Goal: Task Accomplishment & Management: Complete application form

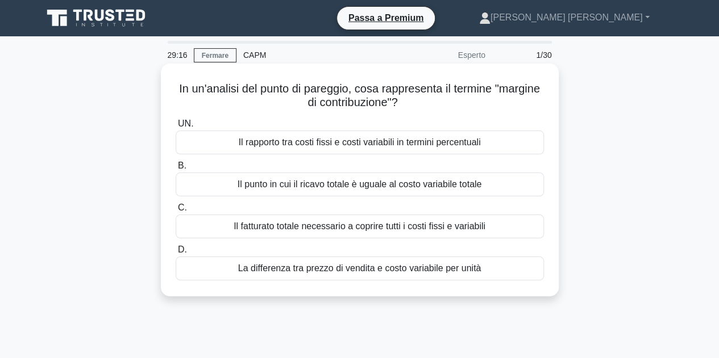
click at [487, 226] on div "Il fatturato totale necessario a coprire tutti i costi fissi e variabili" at bounding box center [360, 227] width 368 height 24
click at [176, 212] on input "C. Il fatturato totale necessario a coprire tutti i costi fissi e variabili" at bounding box center [176, 207] width 0 height 7
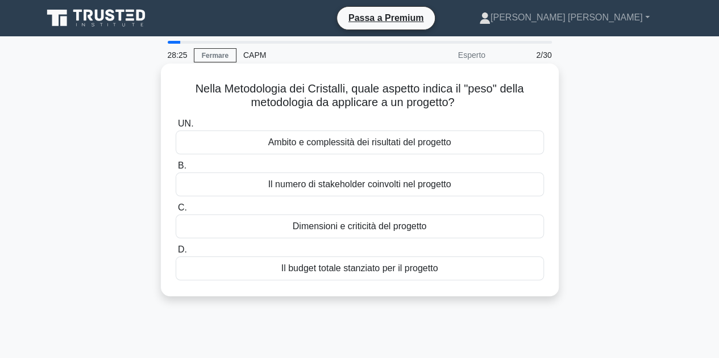
click at [454, 235] on div "Dimensioni e criticità del progetto" at bounding box center [360, 227] width 368 height 24
click at [176, 212] on input "C. Dimensioni e criticità del progetto" at bounding box center [176, 207] width 0 height 7
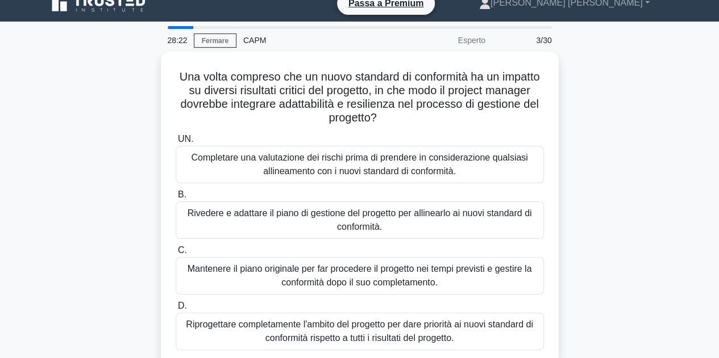
scroll to position [23, 0]
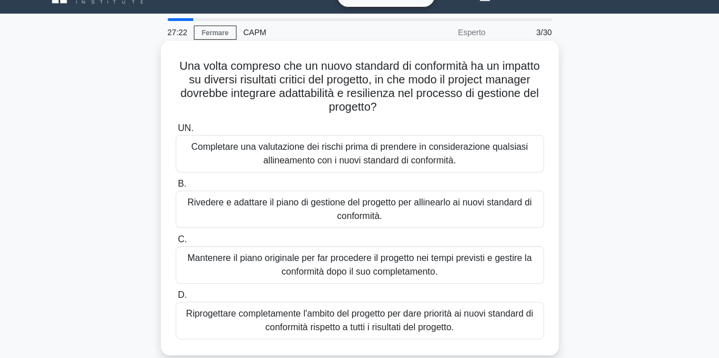
click at [507, 153] on font "Completare una valutazione dei rischi prima di prendere in considerazione quals…" at bounding box center [359, 153] width 336 height 23
click at [176, 132] on input "UN. Completare una valutazione dei rischi prima di prendere in considerazione q…" at bounding box center [176, 128] width 0 height 7
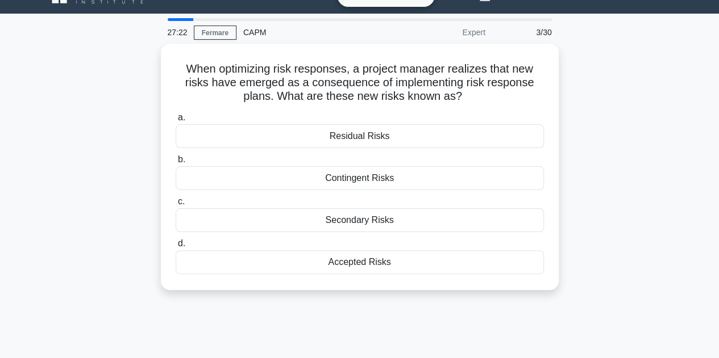
scroll to position [0, 0]
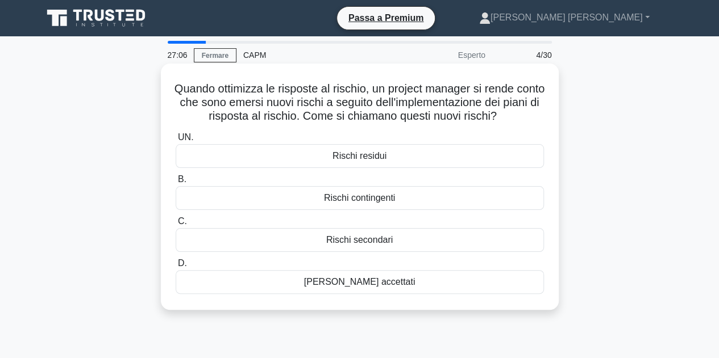
click at [396, 240] on div "Rischi secondari" at bounding box center [360, 240] width 368 height 24
click at [176, 226] on input "C. Rischi secondari" at bounding box center [176, 221] width 0 height 7
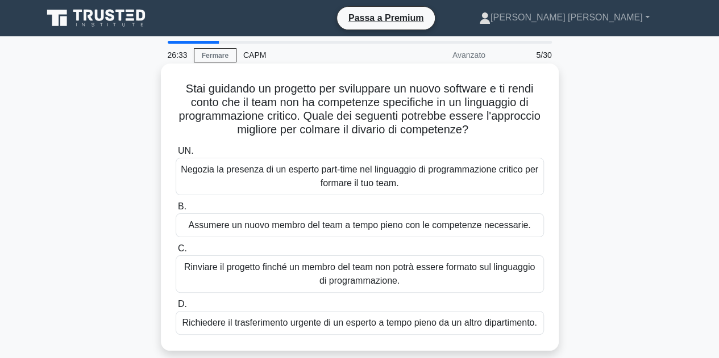
click at [527, 181] on font "Negozia la presenza di un esperto part-time nel linguaggio di programmazione cr…" at bounding box center [360, 176] width 358 height 27
click at [176, 155] on input "UN. Negozia la presenza di un esperto part-time nel linguaggio di programmazion…" at bounding box center [176, 151] width 0 height 7
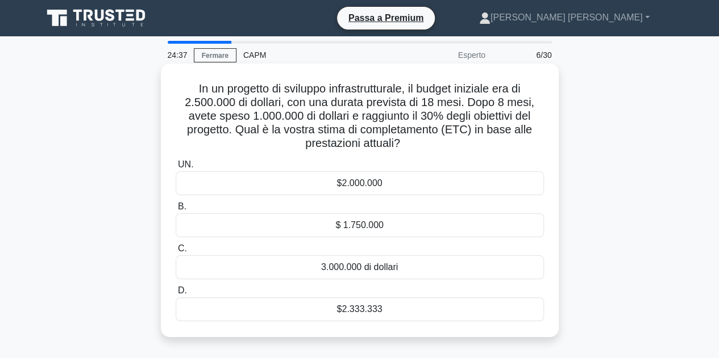
click at [387, 310] on div "$2.333.333" at bounding box center [360, 310] width 368 height 24
click at [176, 295] on input "D. $2.333.333" at bounding box center [176, 290] width 0 height 7
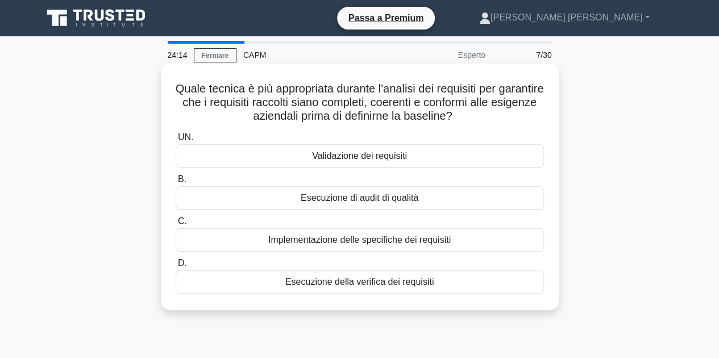
click at [446, 283] on div "Esecuzione della verifica dei requisiti" at bounding box center [360, 282] width 368 height 24
click at [176, 268] on input "D. Esecuzione della verifica dei requisiti" at bounding box center [176, 263] width 0 height 7
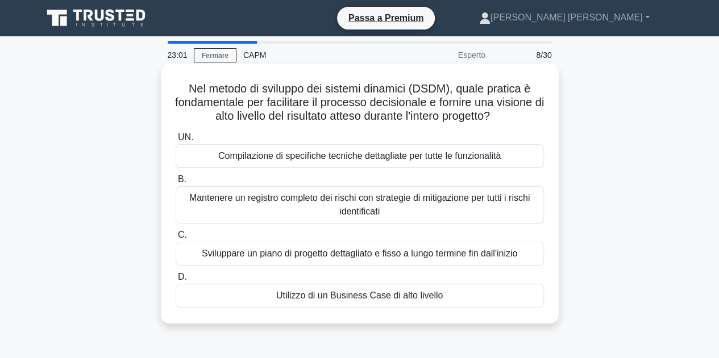
click at [475, 303] on div "Utilizzo di un Business Case di alto livello" at bounding box center [360, 296] width 368 height 24
click at [176, 281] on input "D. Utilizzo di un Business Case di alto livello" at bounding box center [176, 277] width 0 height 7
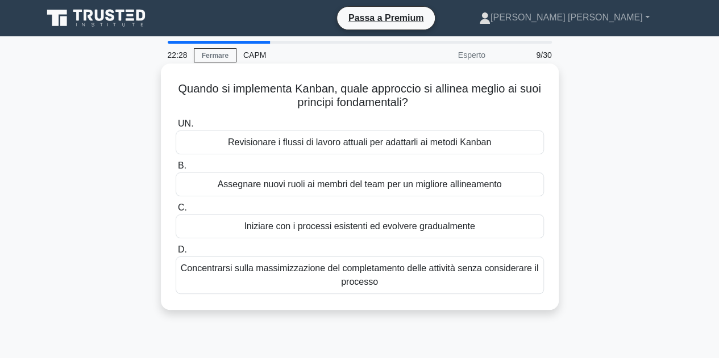
click at [485, 231] on div "Iniziare con i processi esistenti ed evolvere gradualmente" at bounding box center [360, 227] width 368 height 24
click at [176, 212] on input "C. Iniziare con i processi esistenti ed evolvere gradualmente" at bounding box center [176, 207] width 0 height 7
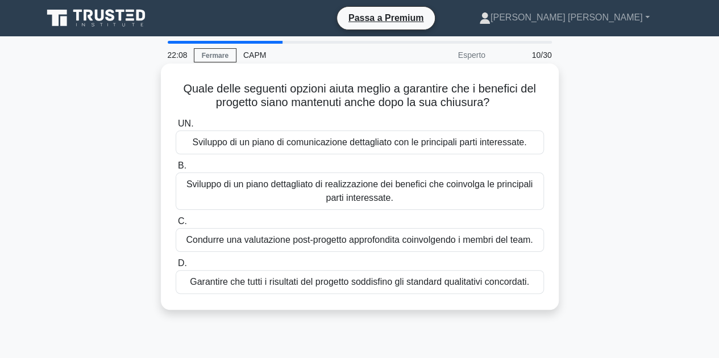
click at [510, 199] on font "Sviluppo di un piano dettagliato di realizzazione dei benefici che coinvolga le…" at bounding box center [360, 191] width 358 height 27
click at [176, 170] on input "B. Sviluppo di un piano dettagliato di realizzazione dei benefici che coinvolga…" at bounding box center [176, 165] width 0 height 7
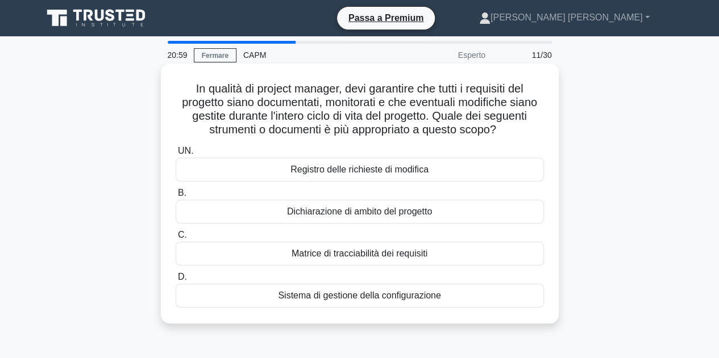
click at [516, 257] on div "Matrice di tracciabilità dei requisiti" at bounding box center [360, 254] width 368 height 24
click at [176, 239] on input "C. Matrice di tracciabilità dei requisiti" at bounding box center [176, 235] width 0 height 7
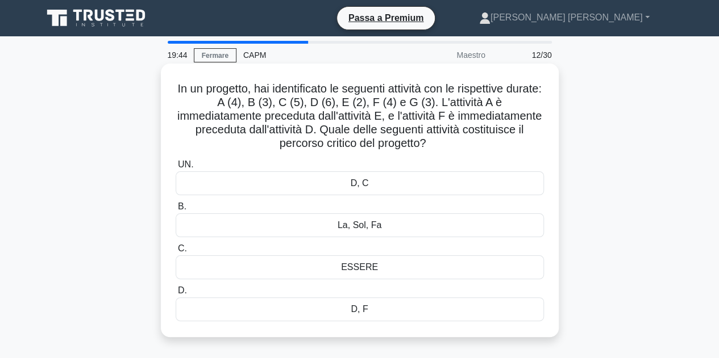
click at [419, 311] on div "D, F" at bounding box center [360, 310] width 368 height 24
click at [176, 295] on input "D. D, F" at bounding box center [176, 290] width 0 height 7
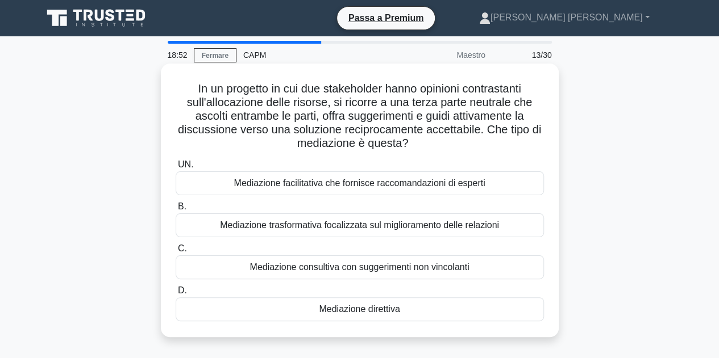
click at [424, 310] on div "Mediazione direttiva" at bounding box center [360, 310] width 368 height 24
click at [176, 295] on input "D. Mediazione direttiva" at bounding box center [176, 290] width 0 height 7
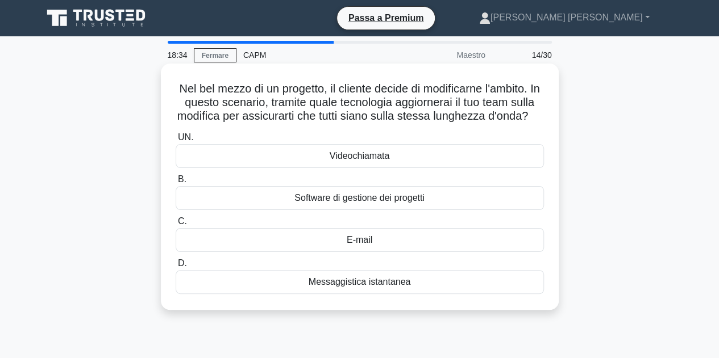
click at [434, 168] on div "Videochiamata" at bounding box center [360, 156] width 368 height 24
click at [176, 141] on input "UN. Videochiamata" at bounding box center [176, 137] width 0 height 7
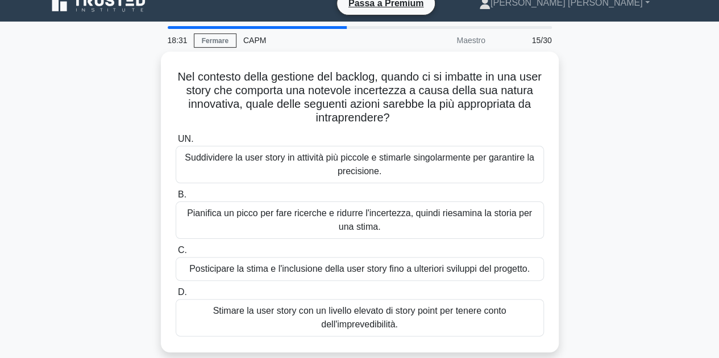
scroll to position [23, 0]
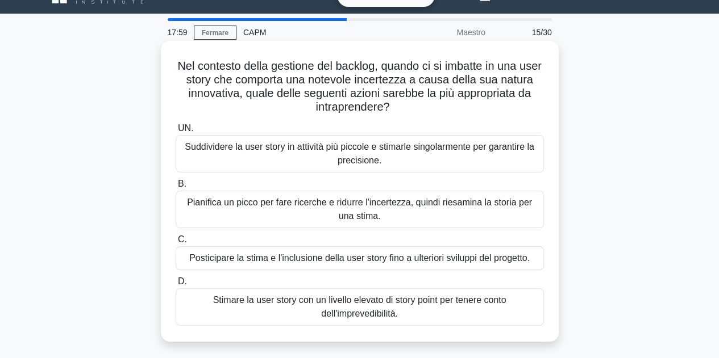
click at [518, 160] on font "Suddividere la user story in attività più piccole e stimarle singolarmente per …" at bounding box center [360, 153] width 358 height 27
click at [176, 132] on input "UN. Suddividere la user story in attività più piccole e stimarle singolarmente …" at bounding box center [176, 128] width 0 height 7
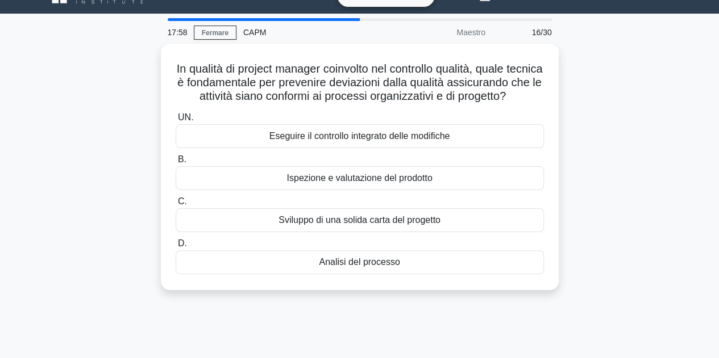
scroll to position [0, 0]
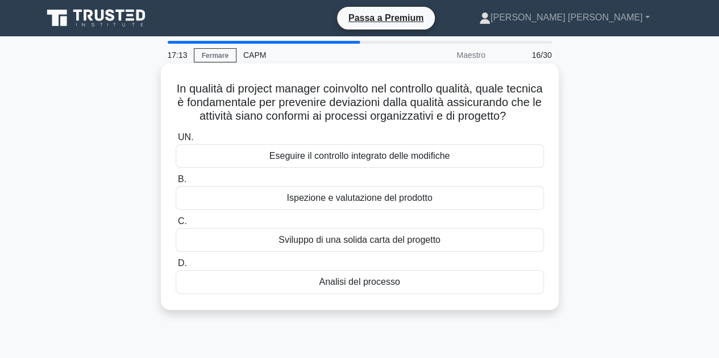
click at [430, 203] on font "Ispezione e valutazione del prodotto" at bounding box center [358, 198] width 145 height 10
click at [176, 183] on input "B. Ispezione e valutazione del prodotto" at bounding box center [176, 179] width 0 height 7
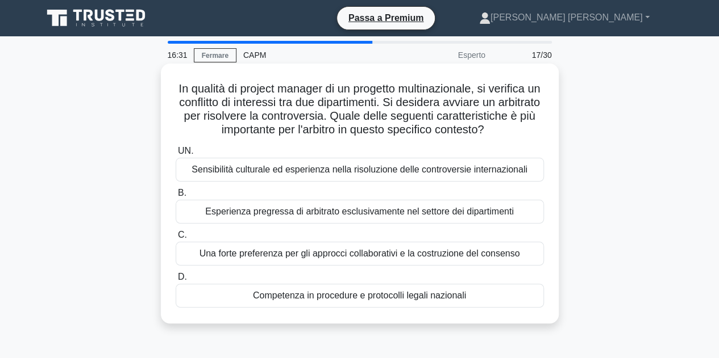
click at [507, 174] on font "Sensibilità culturale ed esperienza nella risoluzione delle controversie intern…" at bounding box center [359, 170] width 336 height 10
click at [176, 155] on input "UN. Sensibilità culturale ed esperienza nella risoluzione delle controversie in…" at bounding box center [176, 151] width 0 height 7
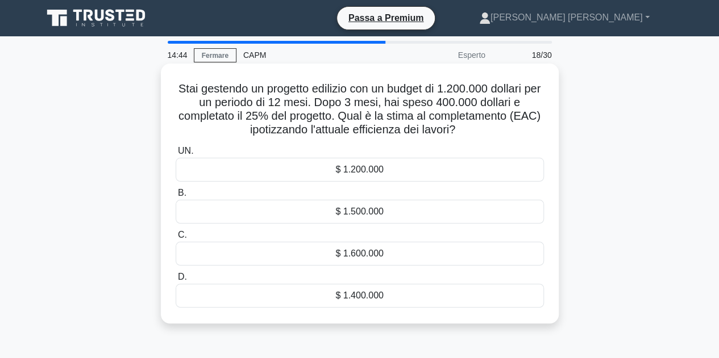
click at [405, 255] on div "$ 1.600.000" at bounding box center [360, 254] width 368 height 24
click at [176, 239] on input "C. $ 1.600.000" at bounding box center [176, 235] width 0 height 7
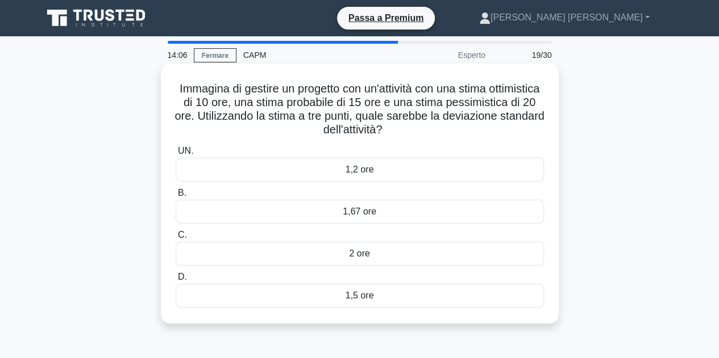
click at [386, 211] on div "1,67 ore" at bounding box center [360, 212] width 368 height 24
click at [176, 197] on input "B. 1,67 ore" at bounding box center [176, 193] width 0 height 7
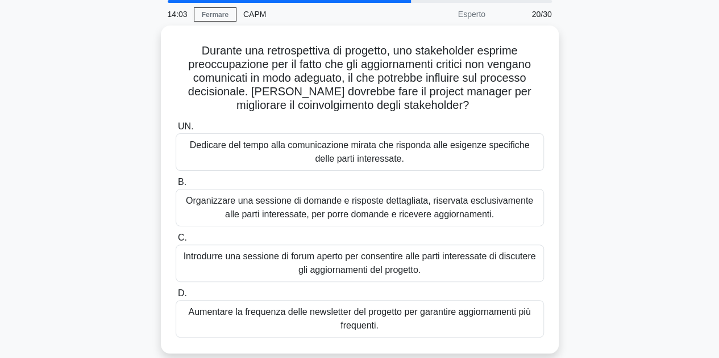
scroll to position [45, 0]
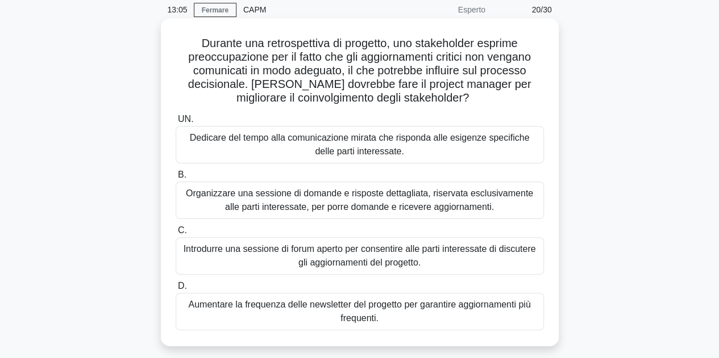
click at [505, 211] on font "Organizzare una sessione di domande e risposte dettagliata, riservata esclusiva…" at bounding box center [360, 200] width 358 height 27
click at [176, 179] on input "B. Organizzare una sessione di domande e risposte dettagliata, riservata esclus…" at bounding box center [176, 175] width 0 height 7
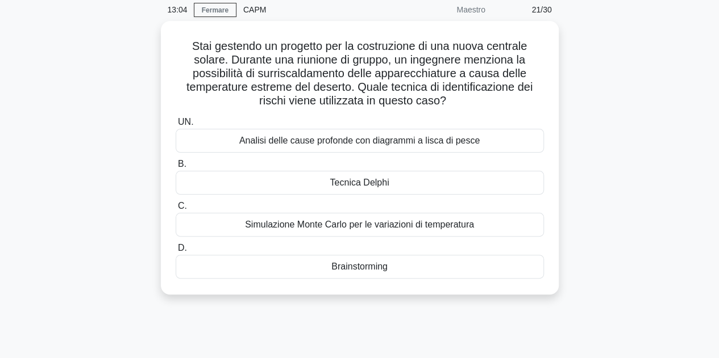
scroll to position [0, 0]
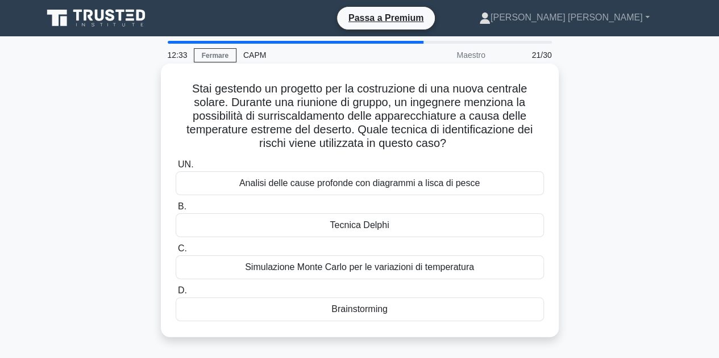
click at [494, 272] on div "Simulazione Monte Carlo per le variazioni di temperatura" at bounding box center [360, 268] width 368 height 24
click at [176, 253] on input "C. Simulazione Monte Carlo per le variazioni di temperatura" at bounding box center [176, 248] width 0 height 7
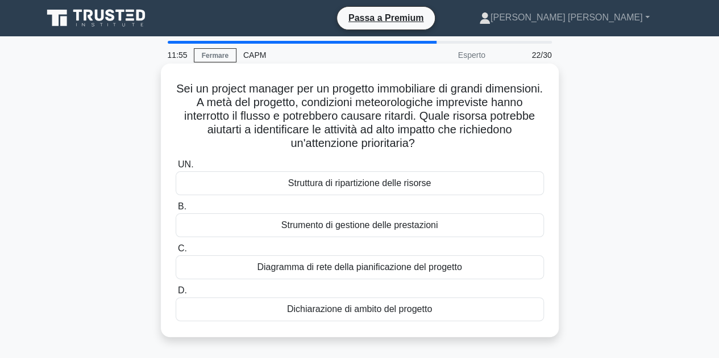
click at [458, 269] on font "Diagramma di rete della pianificazione del progetto" at bounding box center [359, 267] width 204 height 10
click at [176, 253] on input "C. Diagramma di rete della pianificazione del progetto" at bounding box center [176, 248] width 0 height 7
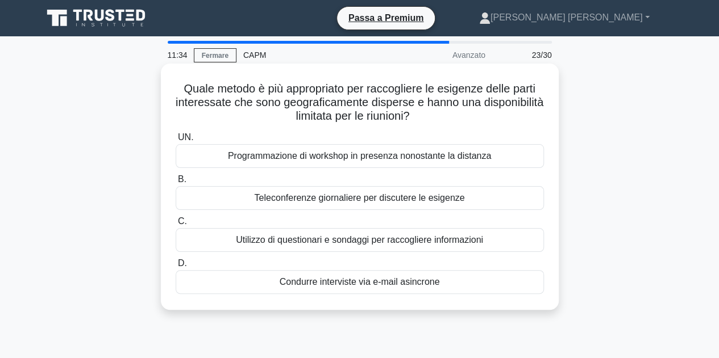
click at [473, 281] on div "Condurre interviste via e-mail asincrone" at bounding box center [360, 282] width 368 height 24
click at [176, 268] on input "D. Condurre interviste via e-mail asincrone" at bounding box center [176, 263] width 0 height 7
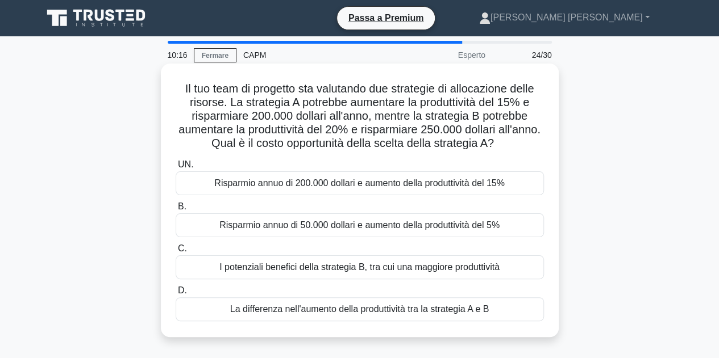
click at [505, 229] on div "Risparmio annuo di 50.000 dollari e aumento della produttività del 5%" at bounding box center [360, 226] width 368 height 24
click at [176, 211] on input "B. Risparmio annuo di 50.000 dollari e aumento della produttività del 5%" at bounding box center [176, 206] width 0 height 7
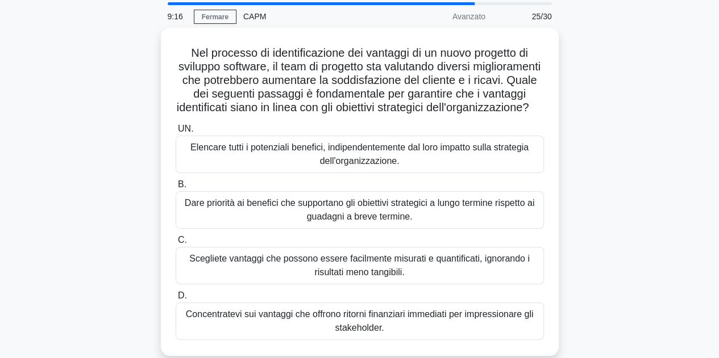
scroll to position [45, 0]
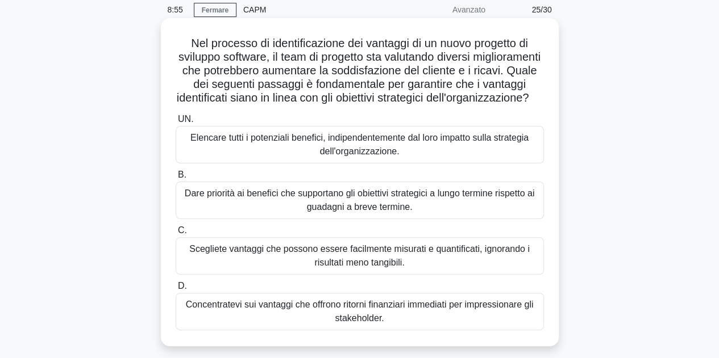
click at [498, 214] on font "Dare priorità ai benefici che supportano gli obiettivi strategici a lungo termi…" at bounding box center [360, 200] width 358 height 27
click at [176, 179] on input "B. Dare priorità ai benefici che supportano gli obiettivi strategici a lungo te…" at bounding box center [176, 175] width 0 height 7
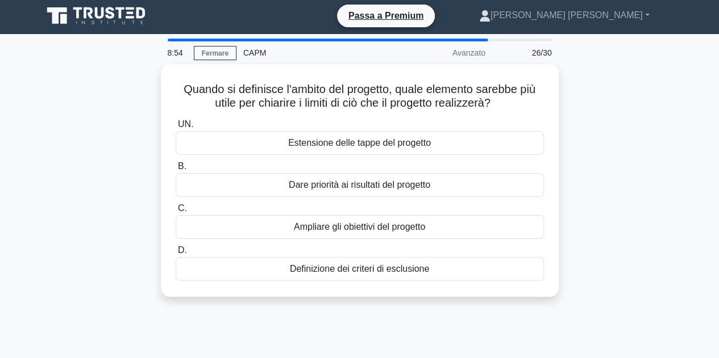
scroll to position [0, 0]
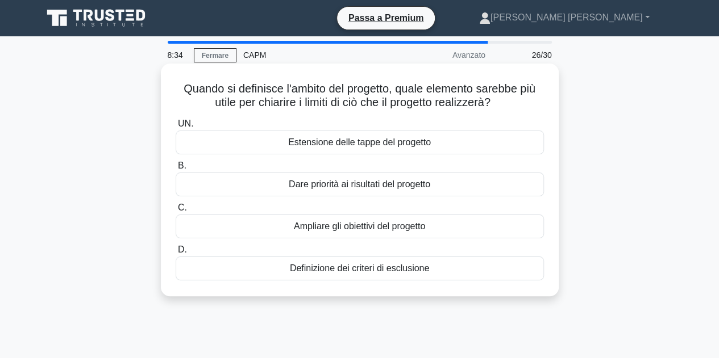
click at [453, 272] on div "Definizione dei criteri di esclusione" at bounding box center [360, 269] width 368 height 24
click at [176, 254] on input "D. Definizione dei criteri di esclusione" at bounding box center [176, 250] width 0 height 7
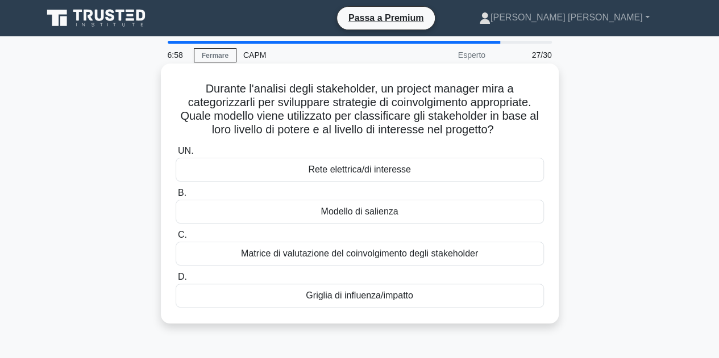
click at [439, 294] on div "Griglia di influenza/impatto" at bounding box center [360, 296] width 368 height 24
click at [176, 281] on input "D. Griglia di influenza/impatto" at bounding box center [176, 277] width 0 height 7
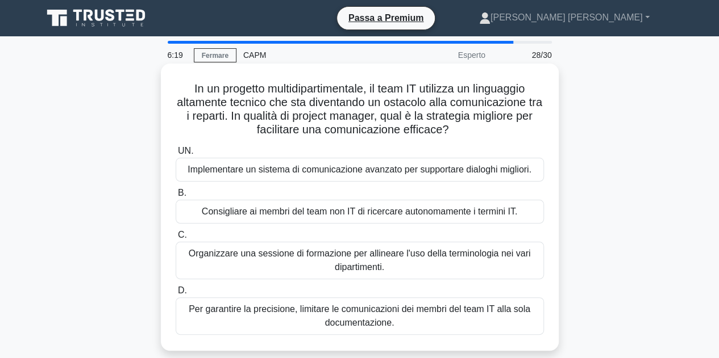
click at [494, 267] on font "Organizzare una sessione di formazione per allineare l'uso della terminologia n…" at bounding box center [360, 260] width 358 height 27
click at [176, 239] on input "C. Organizzare una sessione di formazione per allineare l'uso della terminologi…" at bounding box center [176, 235] width 0 height 7
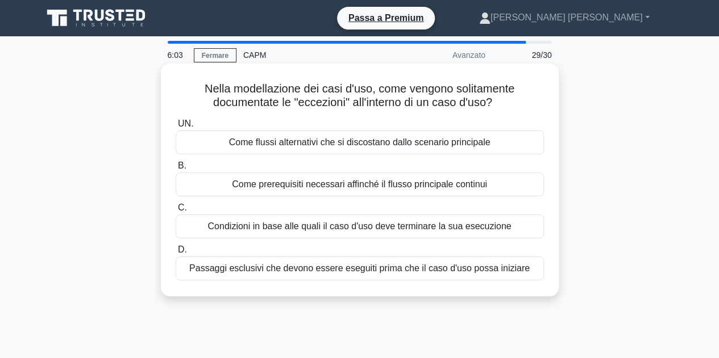
click at [498, 145] on div "Come flussi alternativi che si discostano dallo scenario principale" at bounding box center [360, 143] width 368 height 24
click at [176, 128] on input "UN. Come flussi alternativi che si discostano dallo scenario principale" at bounding box center [176, 123] width 0 height 7
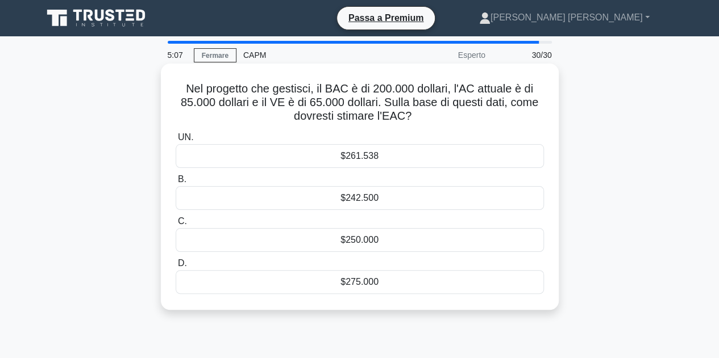
click at [406, 158] on div "$261.538" at bounding box center [360, 156] width 368 height 24
click at [176, 141] on input "UN. $261.538" at bounding box center [176, 137] width 0 height 7
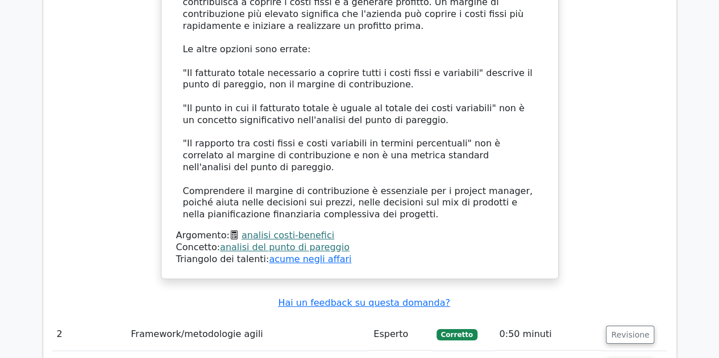
scroll to position [1998, 0]
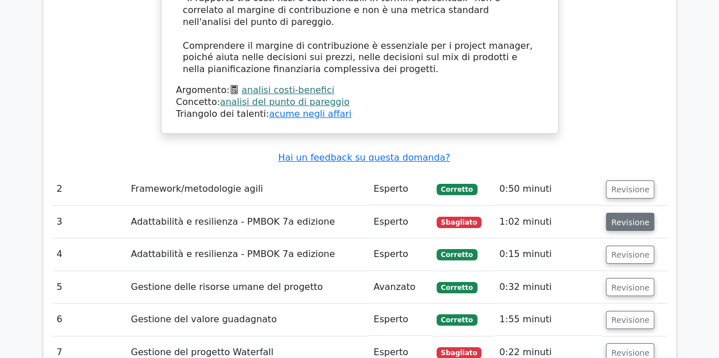
click at [627, 218] on font "Revisione" at bounding box center [630, 222] width 38 height 9
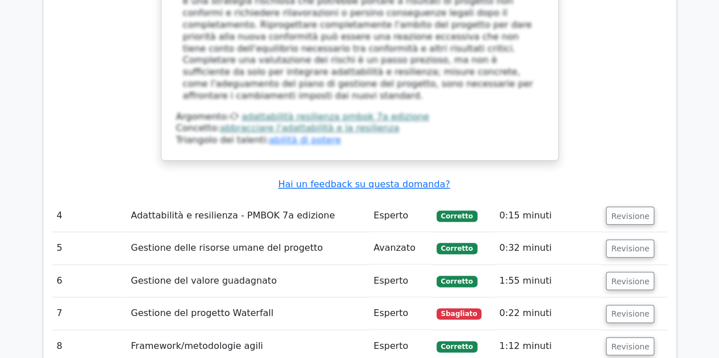
scroll to position [2692, 0]
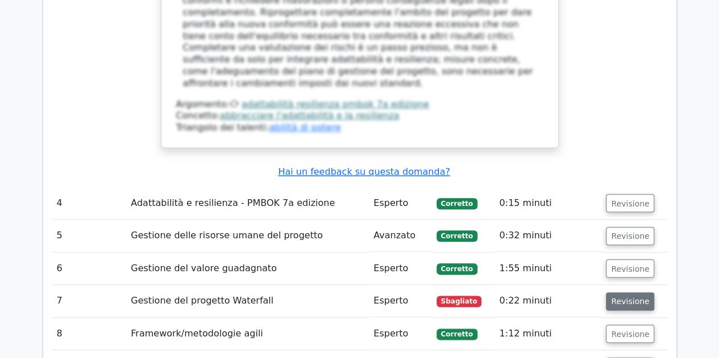
click at [636, 297] on font "Revisione" at bounding box center [630, 301] width 38 height 9
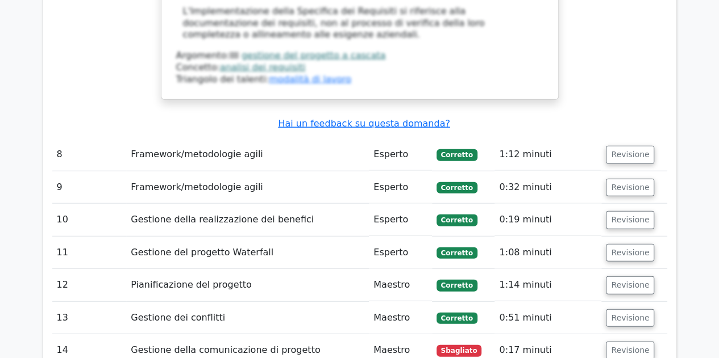
scroll to position [3513, 0]
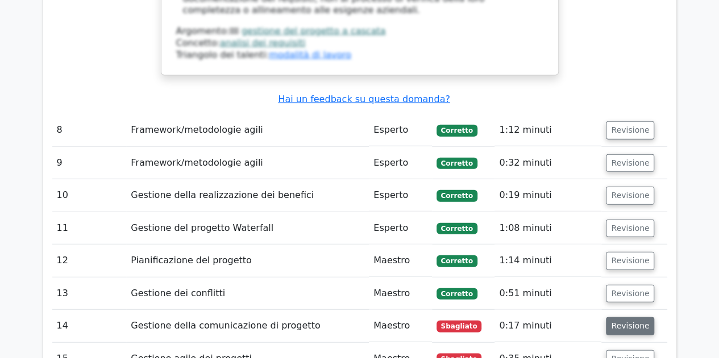
click at [633, 322] on font "Revisione" at bounding box center [630, 326] width 38 height 9
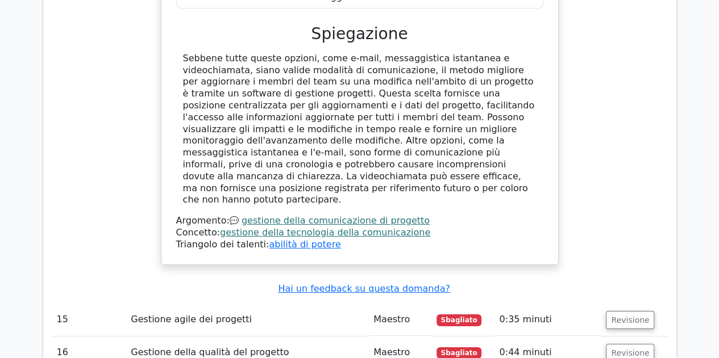
scroll to position [4085, 0]
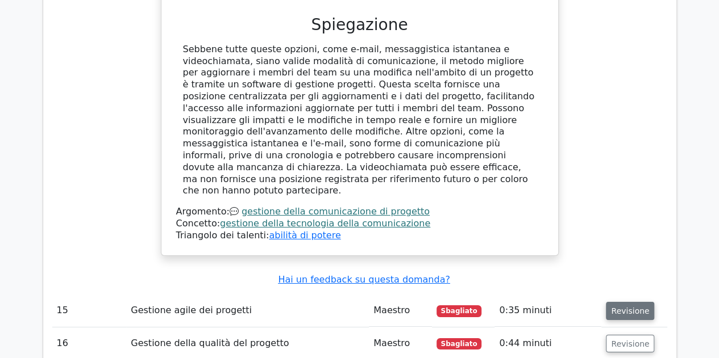
click at [632, 307] on font "Revisione" at bounding box center [630, 311] width 38 height 9
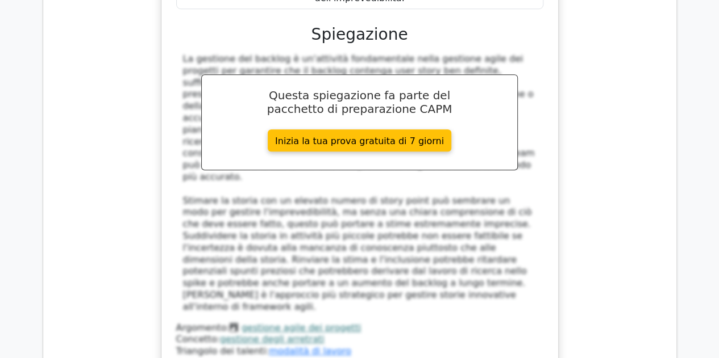
scroll to position [4694, 0]
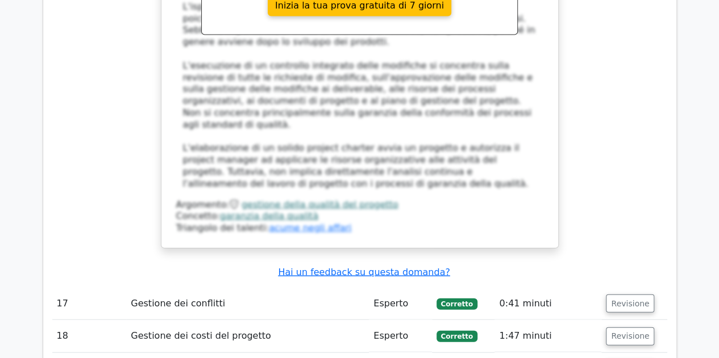
scroll to position [5498, 0]
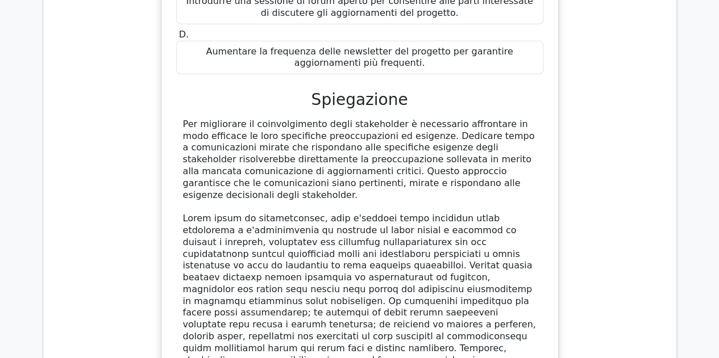
scroll to position [6202, 0]
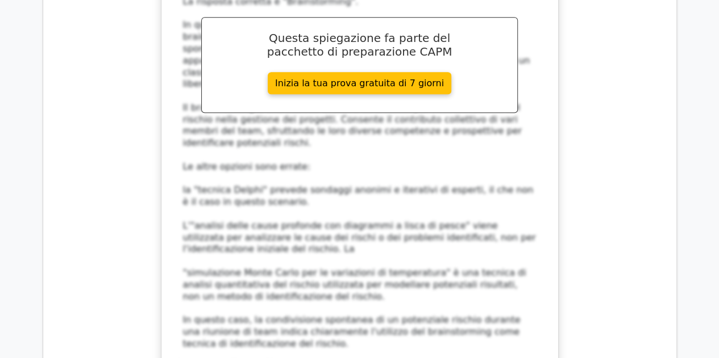
scroll to position [7005, 0]
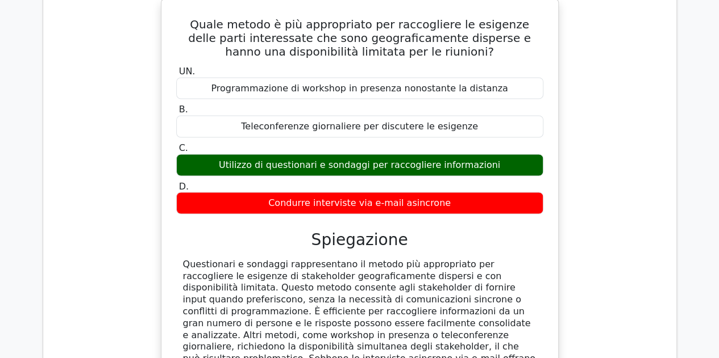
scroll to position [7482, 0]
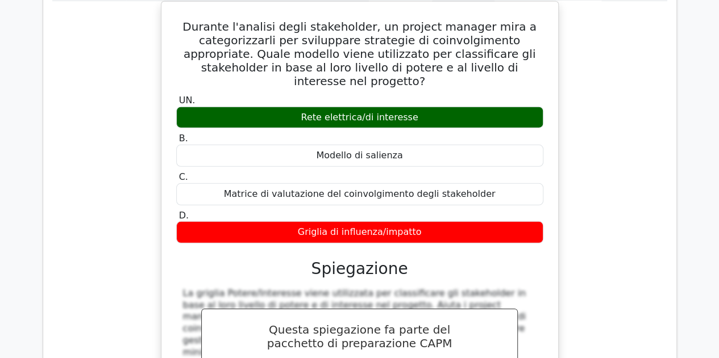
scroll to position [8107, 0]
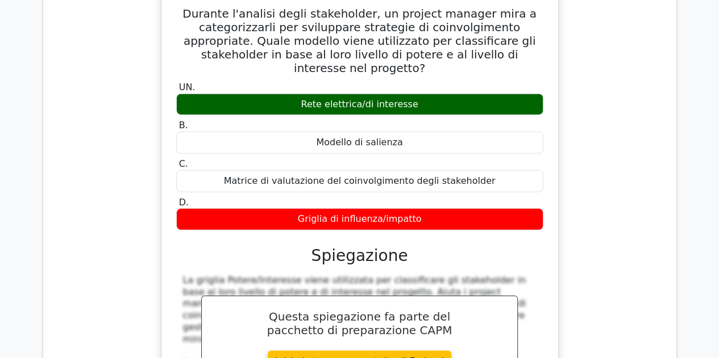
type textarea "Contesto la risposta fornita come corretta. Nella classificazione degli stakeho…"
